Goal: Task Accomplishment & Management: Use online tool/utility

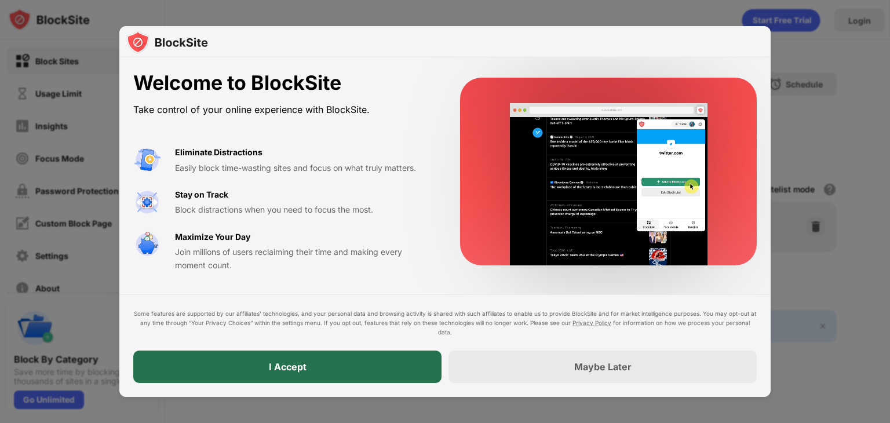
click at [384, 357] on div "I Accept" at bounding box center [287, 367] width 308 height 32
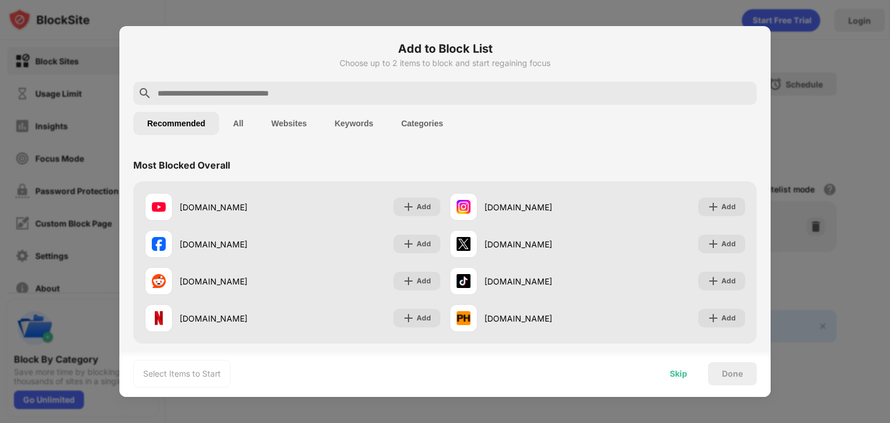
click at [676, 369] on div "Skip" at bounding box center [678, 373] width 17 height 9
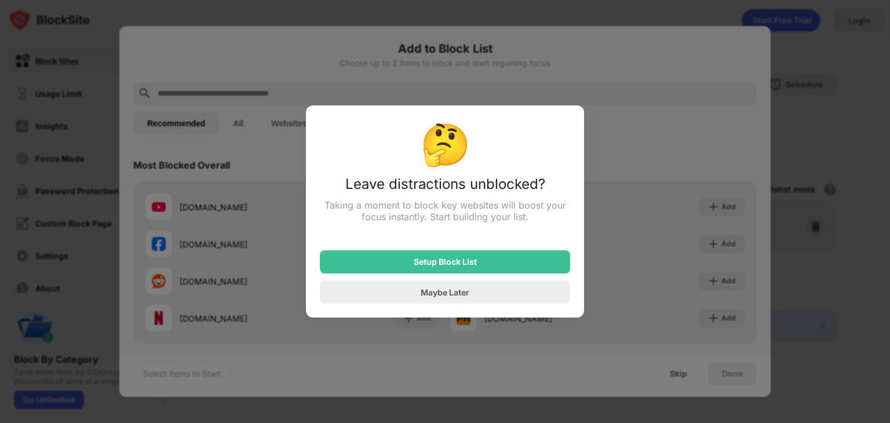
click at [557, 79] on div at bounding box center [445, 211] width 890 height 423
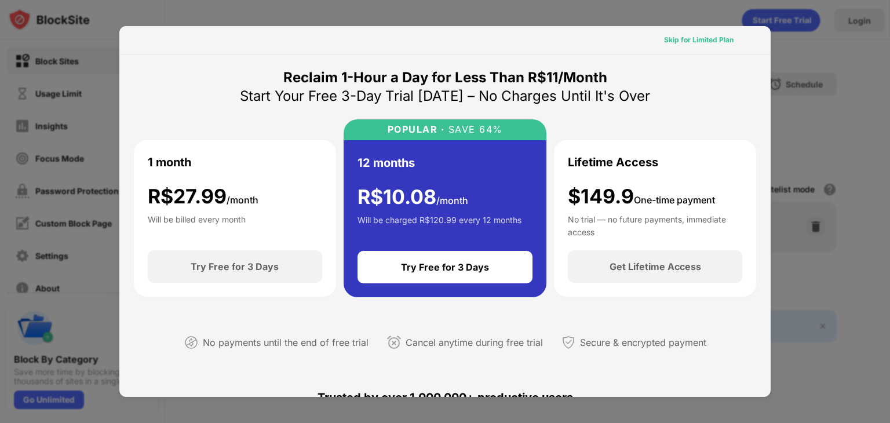
click at [685, 35] on div "Skip for Limited Plan" at bounding box center [699, 40] width 70 height 12
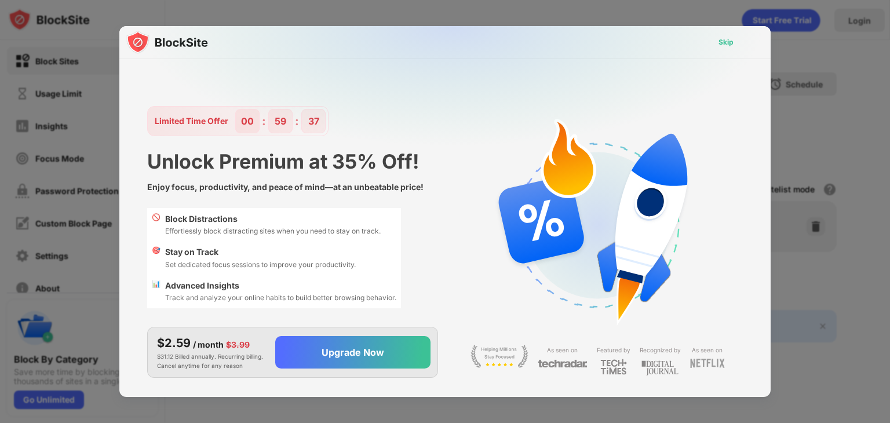
click at [733, 42] on div "Skip" at bounding box center [726, 43] width 15 height 12
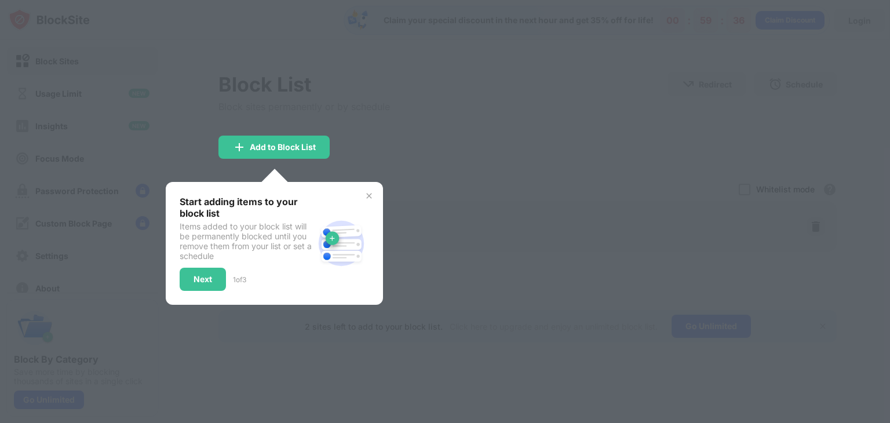
click at [376, 191] on div "Start adding items to your block list Items added to your block list will be pe…" at bounding box center [274, 243] width 217 height 123
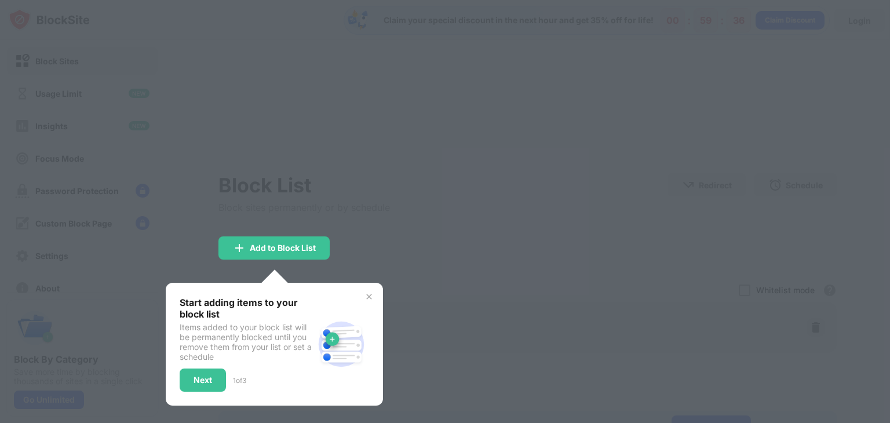
click at [369, 190] on div at bounding box center [445, 211] width 890 height 423
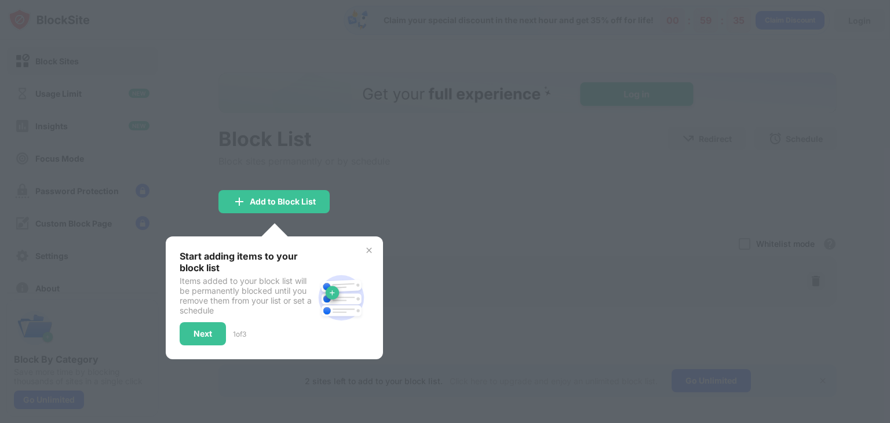
click at [372, 245] on div "Start adding items to your block list Items added to your block list will be pe…" at bounding box center [274, 297] width 217 height 123
click at [370, 249] on img at bounding box center [369, 250] width 9 height 9
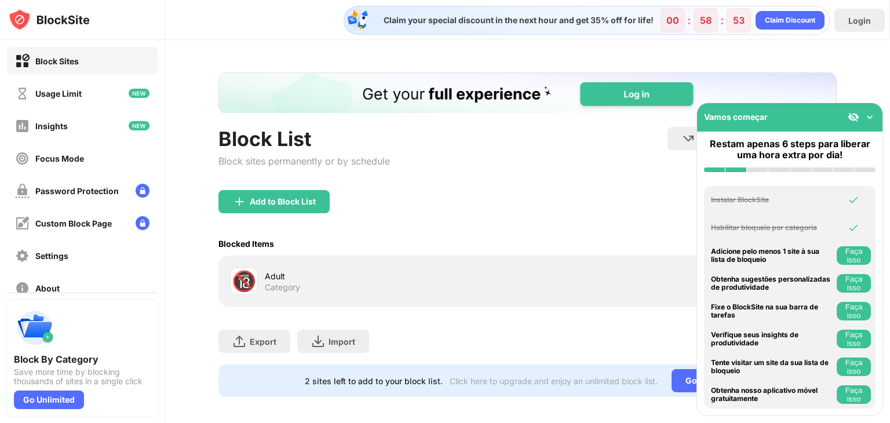
click at [872, 115] on img at bounding box center [870, 117] width 12 height 12
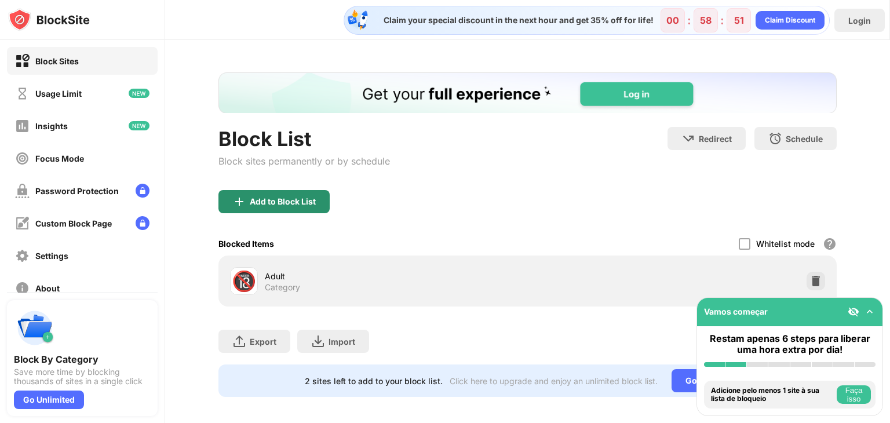
click at [286, 205] on div "Add to Block List" at bounding box center [283, 201] width 66 height 9
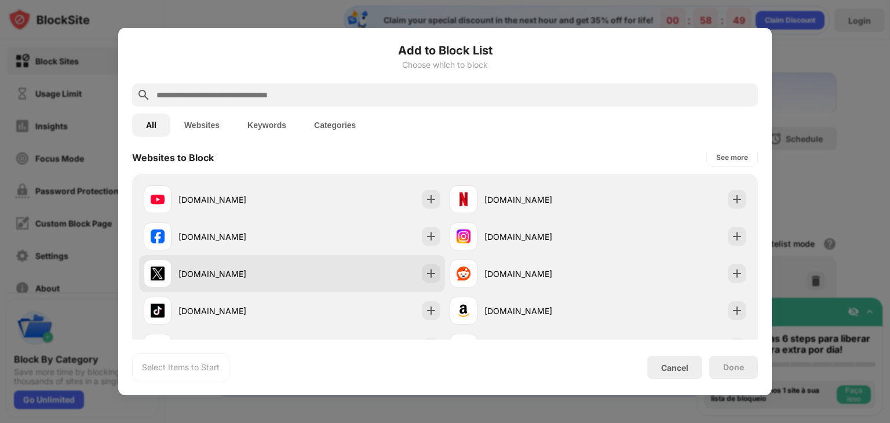
scroll to position [232, 0]
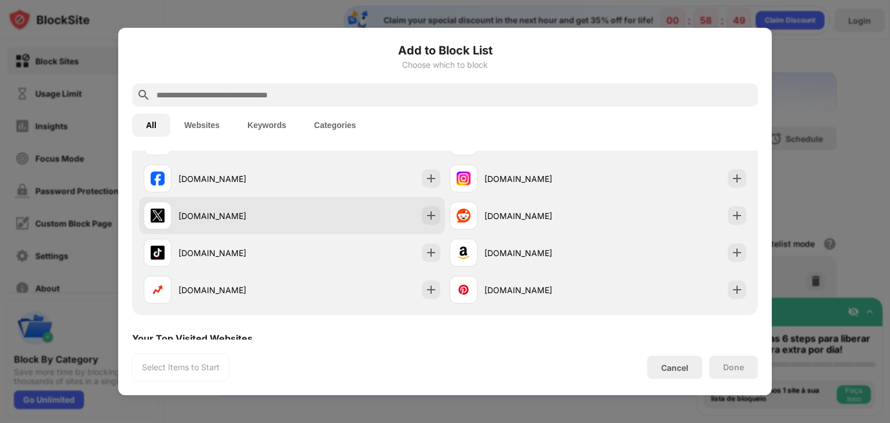
click at [270, 204] on div "[DOMAIN_NAME]" at bounding box center [218, 216] width 148 height 28
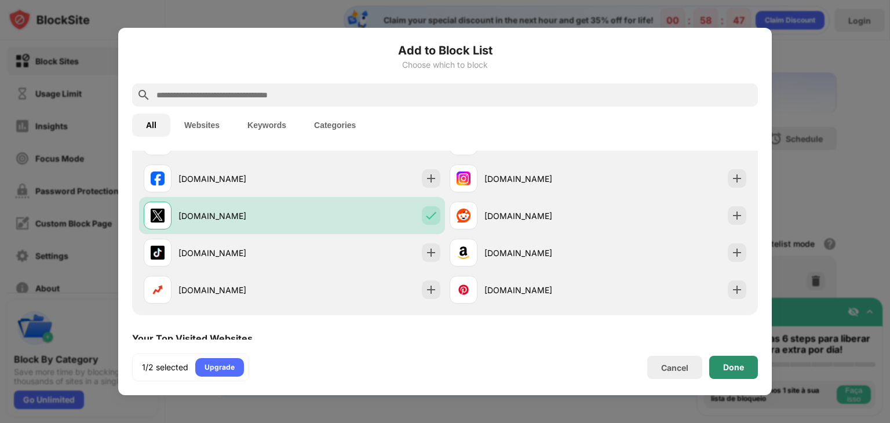
click at [736, 364] on div "Done" at bounding box center [733, 367] width 21 height 9
